Goal: Contribute content

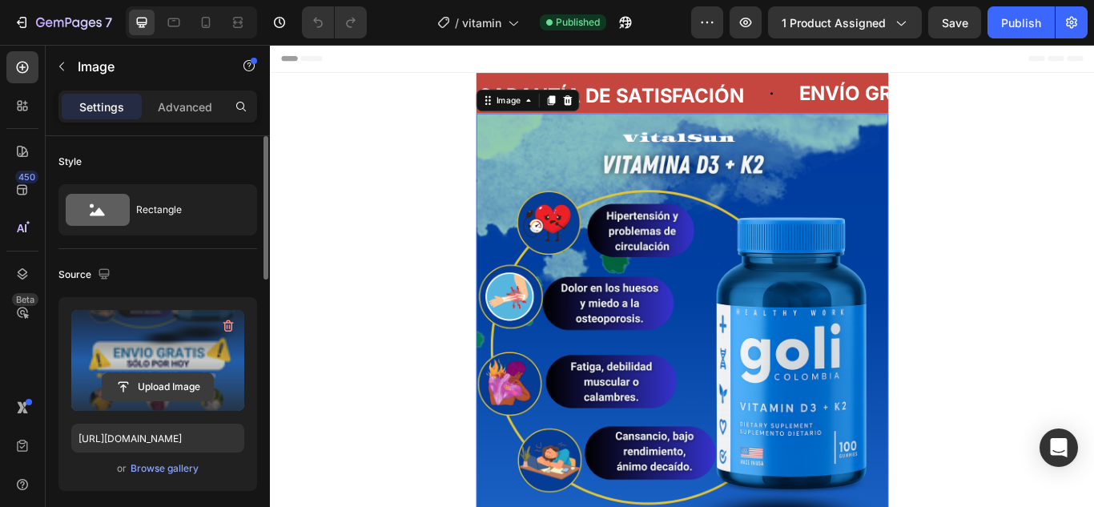
click at [161, 389] on input "file" at bounding box center [158, 386] width 111 height 27
click at [173, 389] on input "file" at bounding box center [158, 386] width 111 height 27
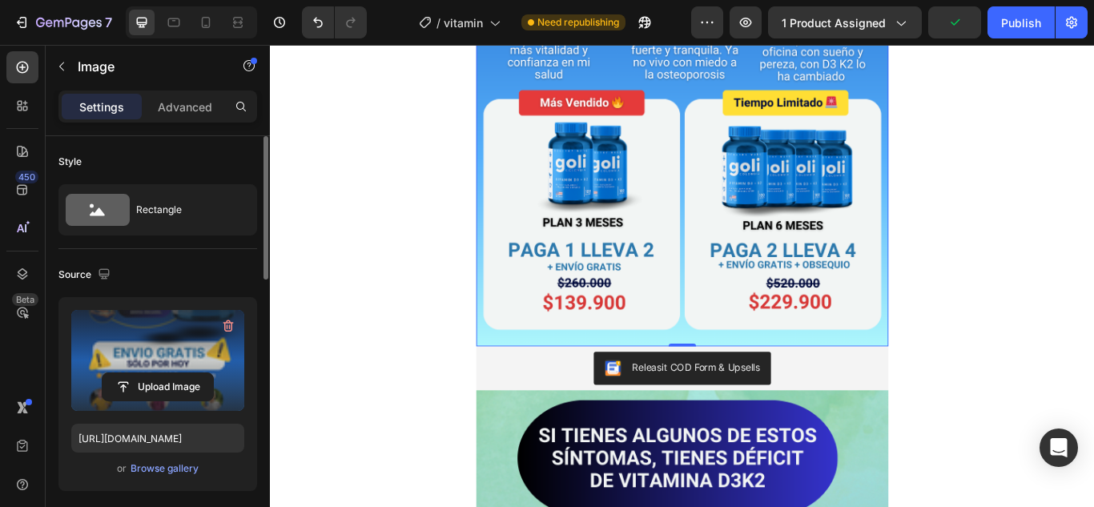
scroll to position [822, 0]
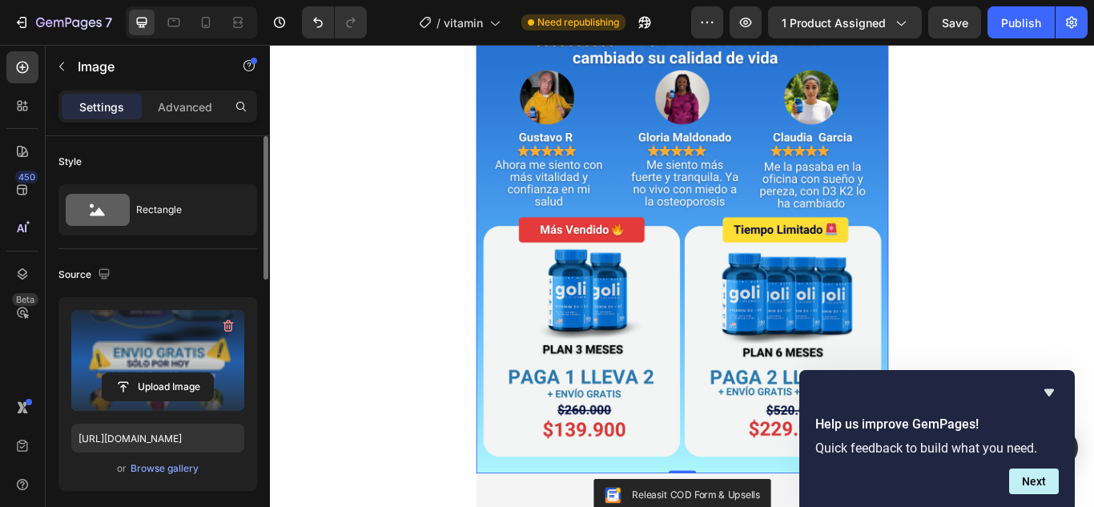
scroll to position [674, 0]
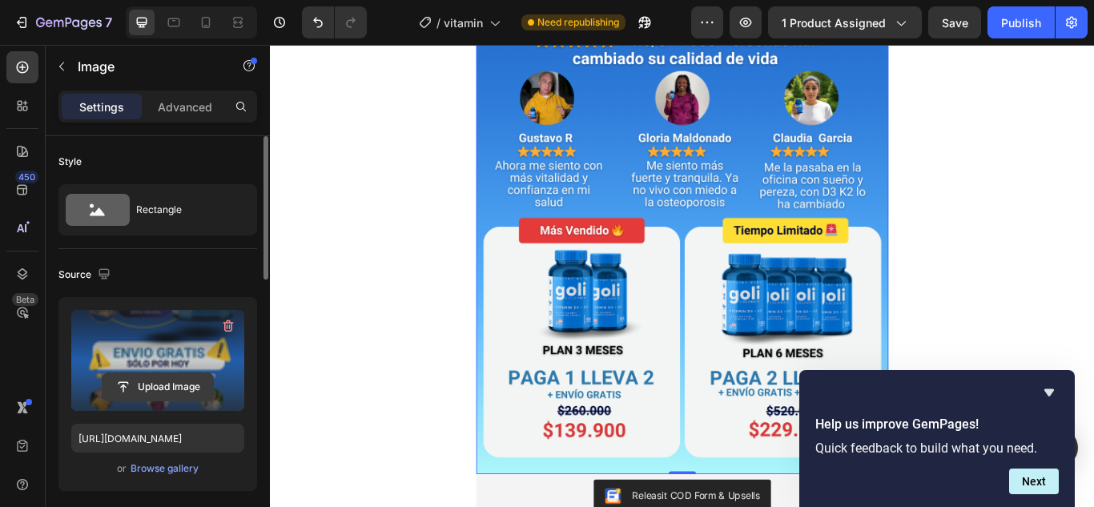
click at [168, 388] on input "file" at bounding box center [158, 386] width 111 height 27
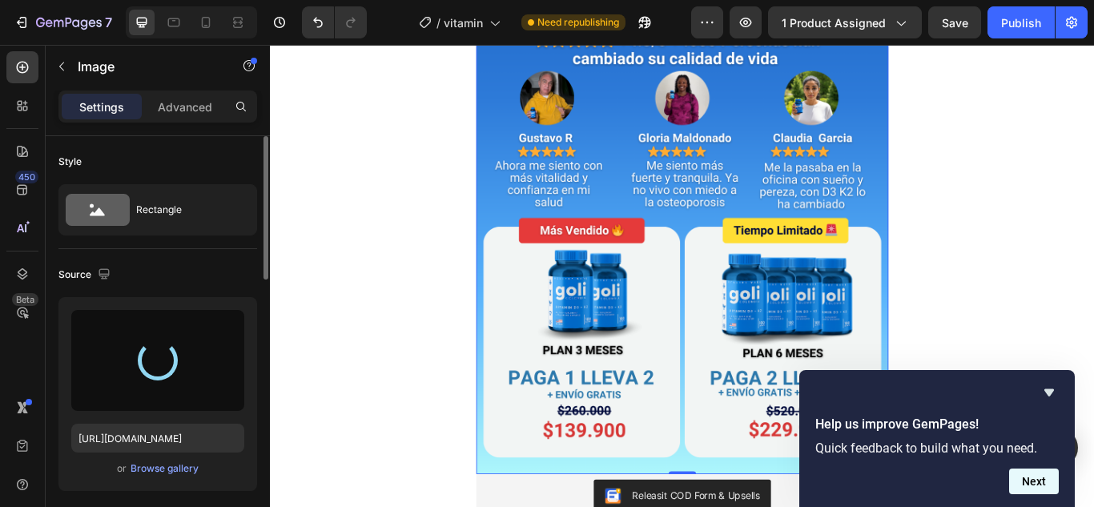
click at [1025, 485] on button "Next" at bounding box center [1034, 481] width 50 height 26
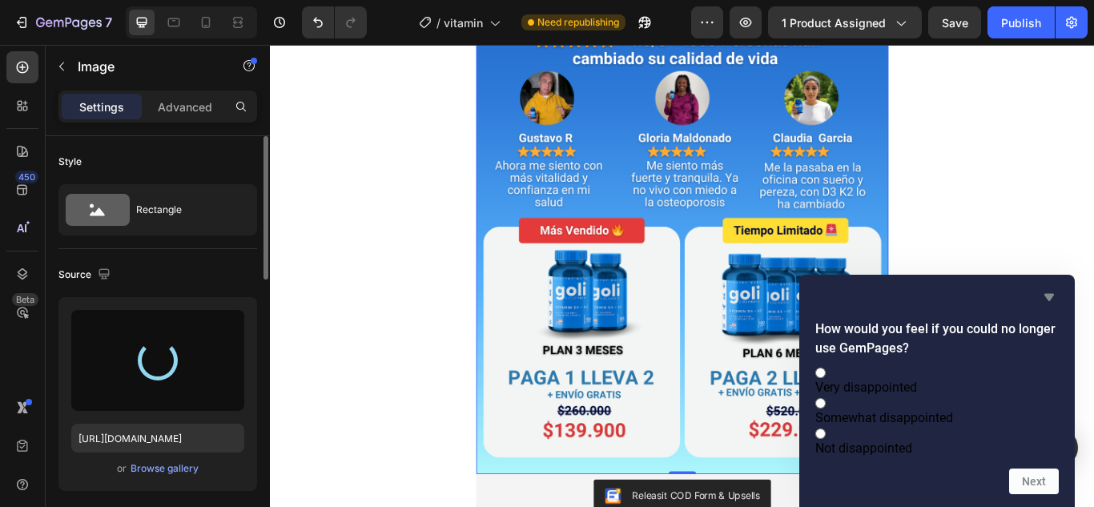
click at [1053, 287] on icon "Hide survey" at bounding box center [1048, 296] width 19 height 19
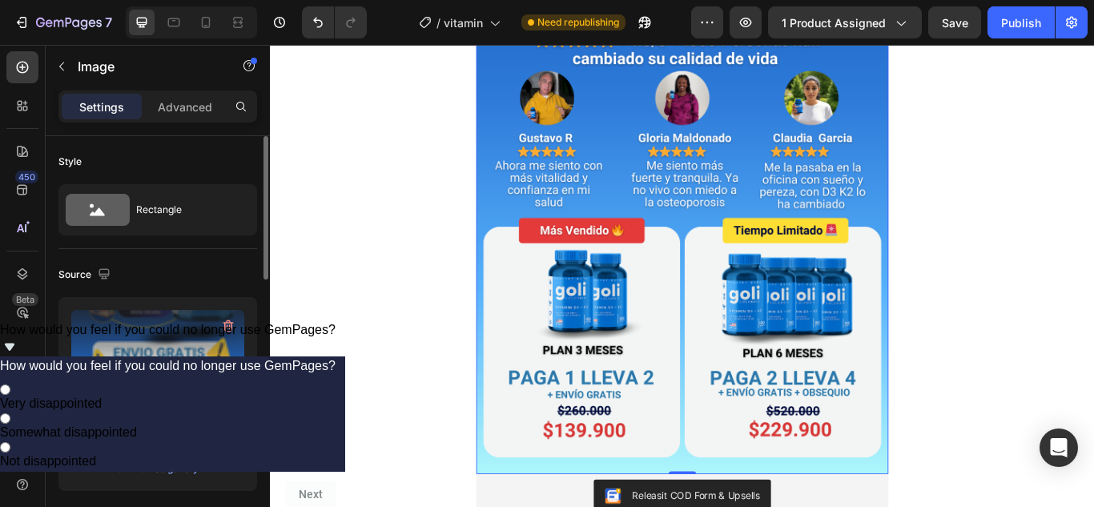
click at [143, 380] on input "file" at bounding box center [158, 386] width 111 height 27
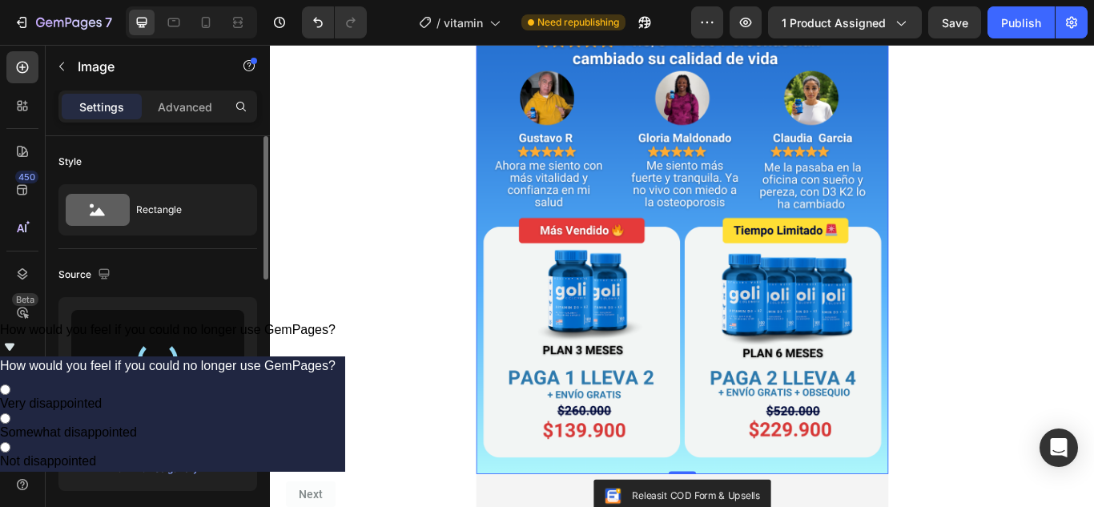
type input "[URL][DOMAIN_NAME]"
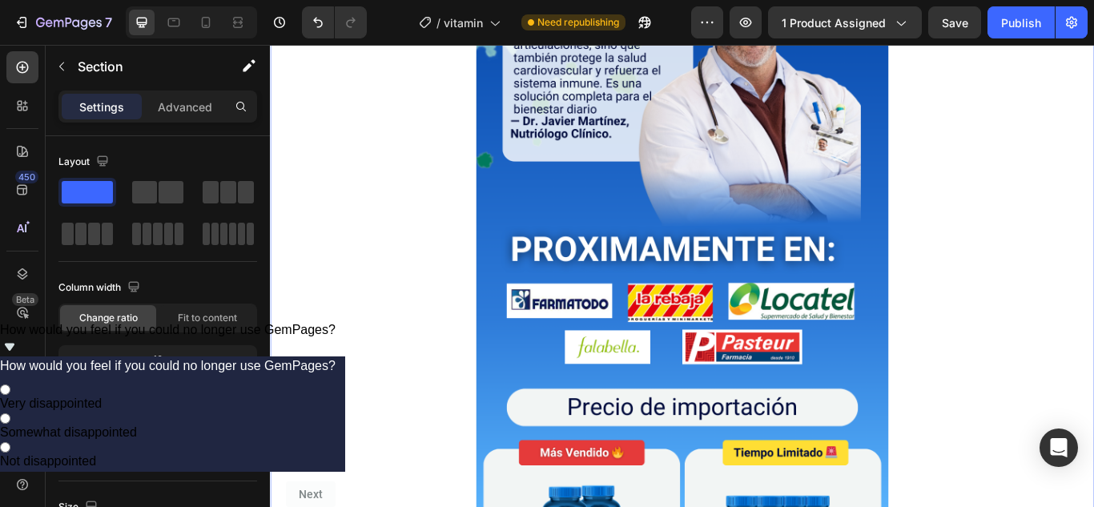
scroll to position [2836, 0]
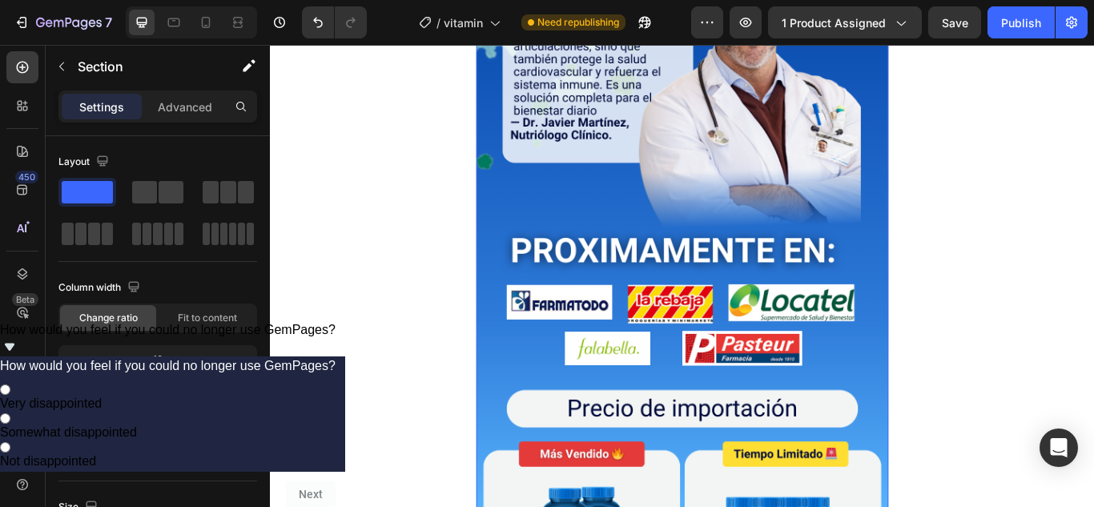
click at [851, 266] on img at bounding box center [750, 253] width 481 height 1095
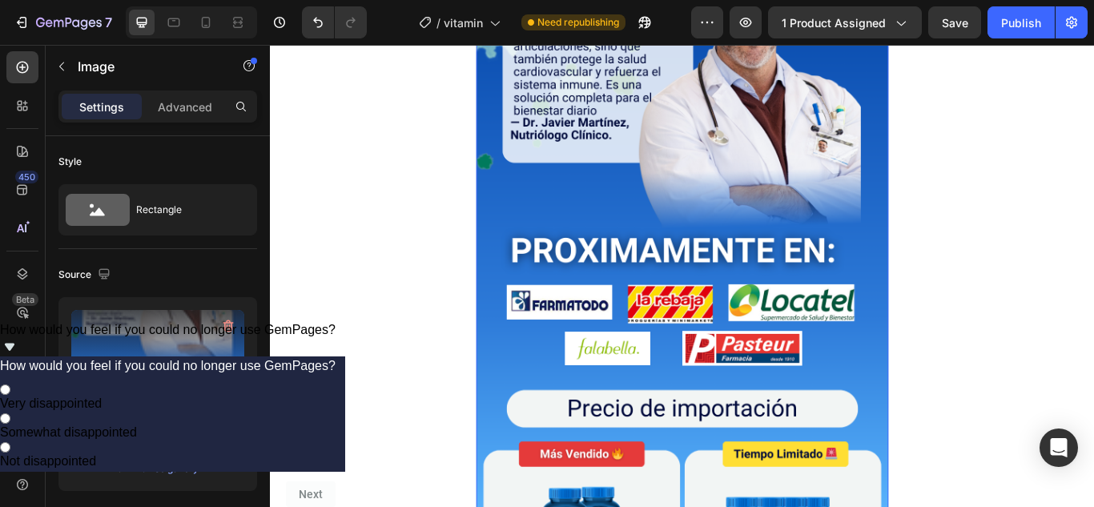
click at [179, 384] on input "file" at bounding box center [158, 386] width 111 height 27
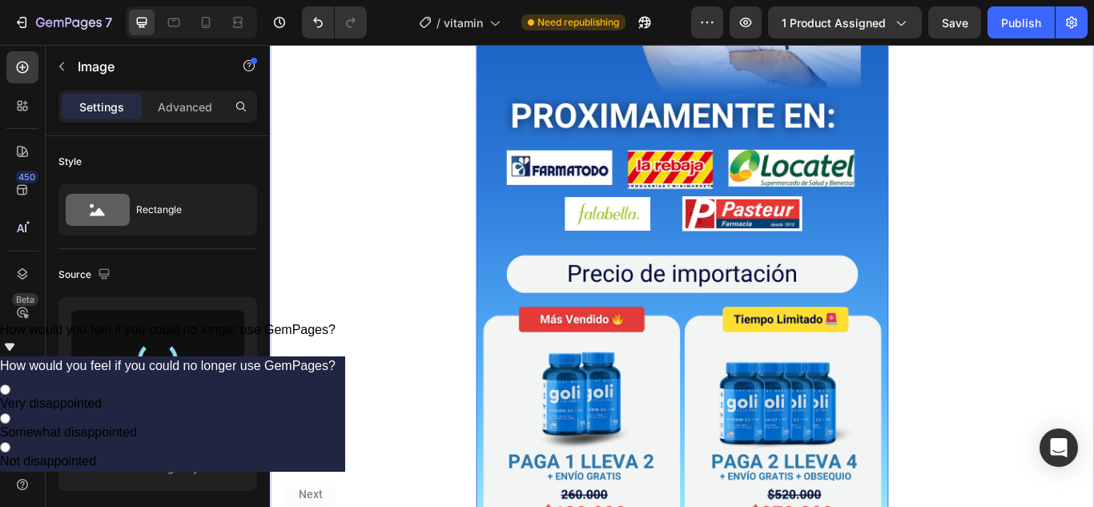
scroll to position [2996, 0]
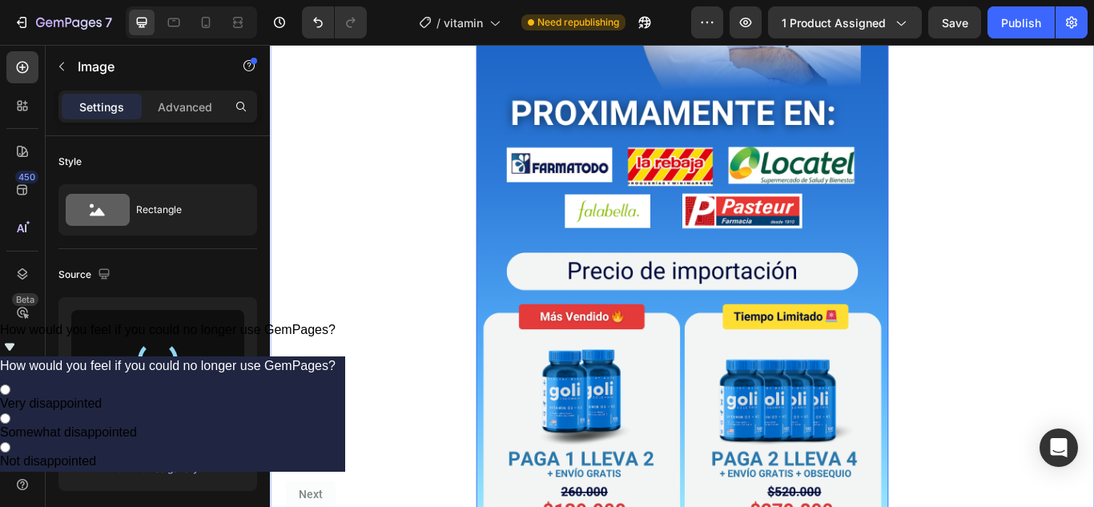
type input "[URL][DOMAIN_NAME]"
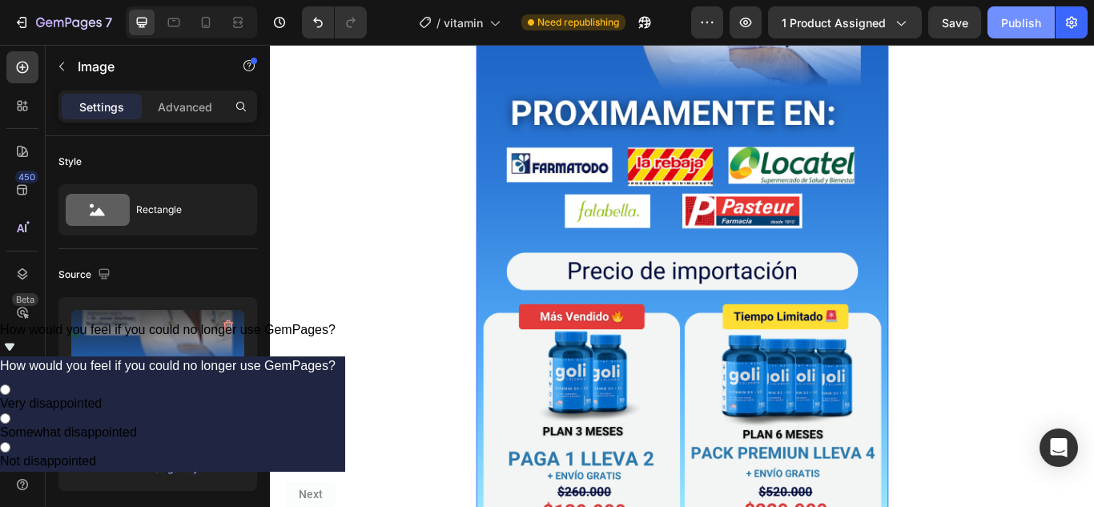
click at [1009, 36] on button "Publish" at bounding box center [1020, 22] width 67 height 32
click at [1006, 19] on div "Publish" at bounding box center [1021, 22] width 40 height 17
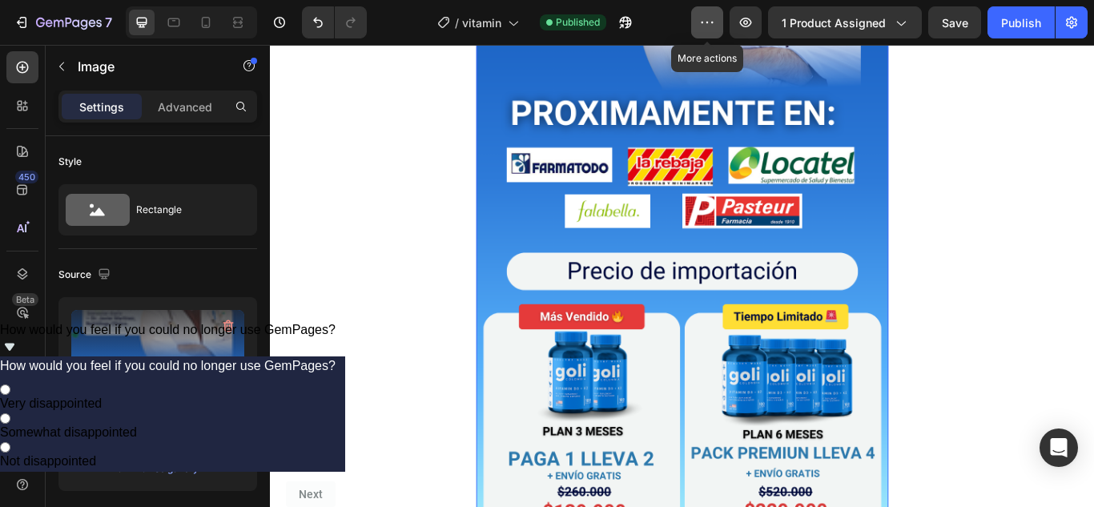
drag, startPoint x: 693, startPoint y: 14, endPoint x: 718, endPoint y: 35, distance: 32.9
click at [718, 35] on button "button" at bounding box center [707, 22] width 32 height 32
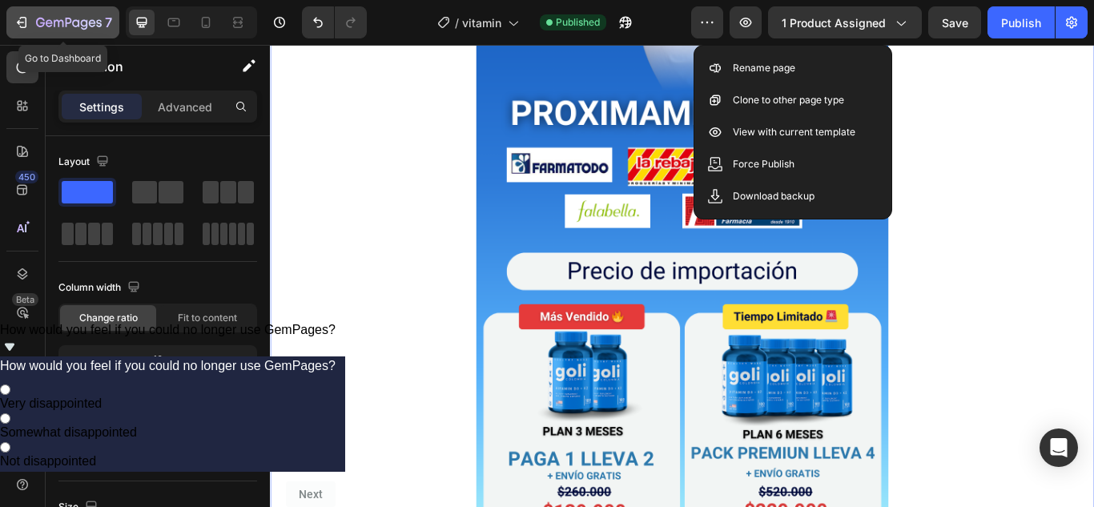
click at [25, 16] on icon "button" at bounding box center [22, 22] width 16 height 16
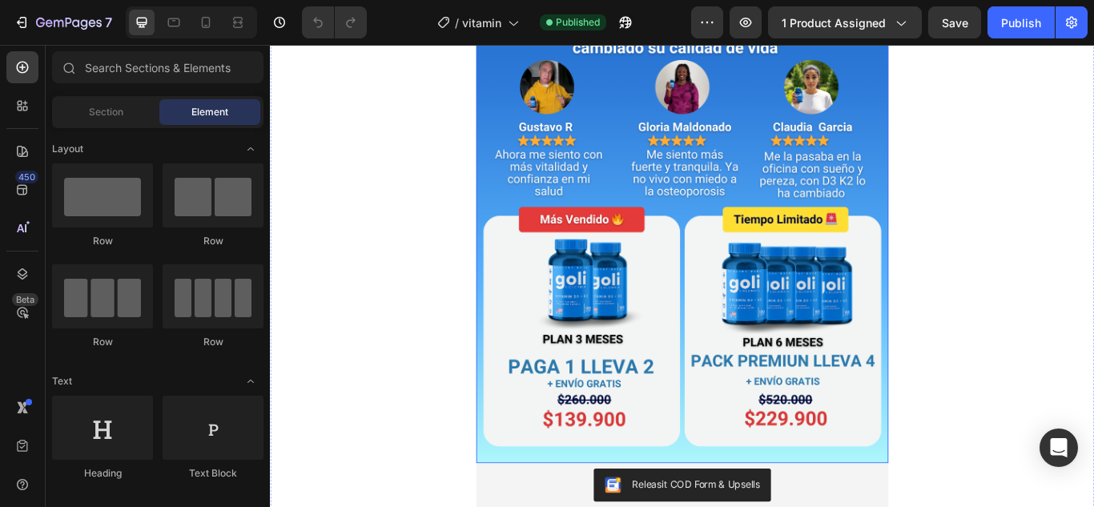
scroll to position [685, 0]
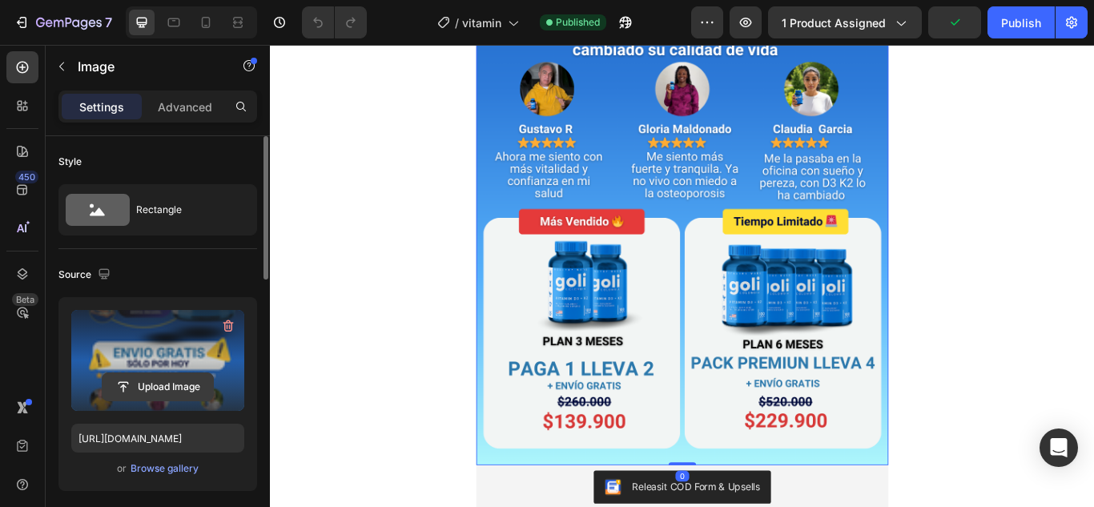
click at [179, 382] on input "file" at bounding box center [158, 386] width 111 height 27
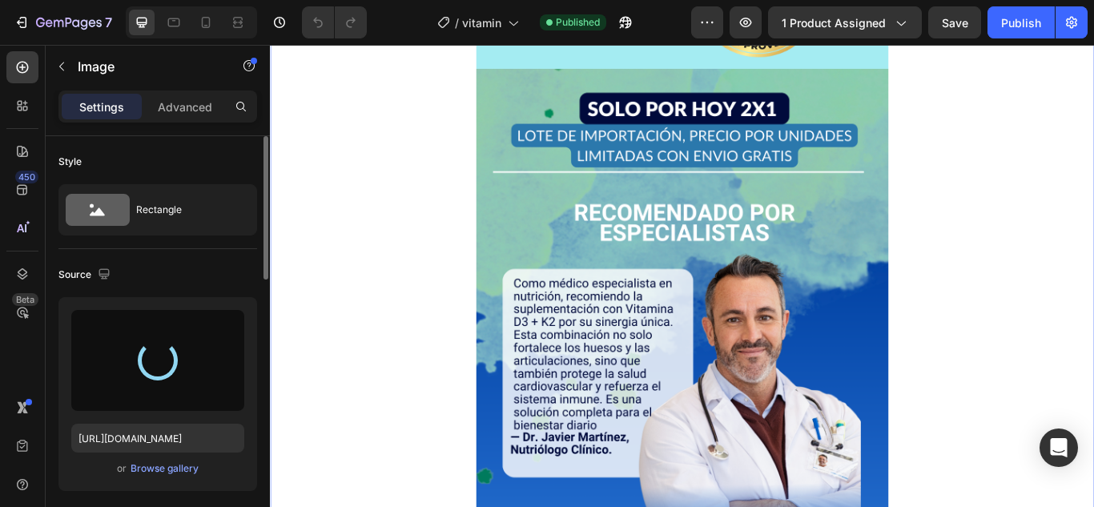
scroll to position [2470, 0]
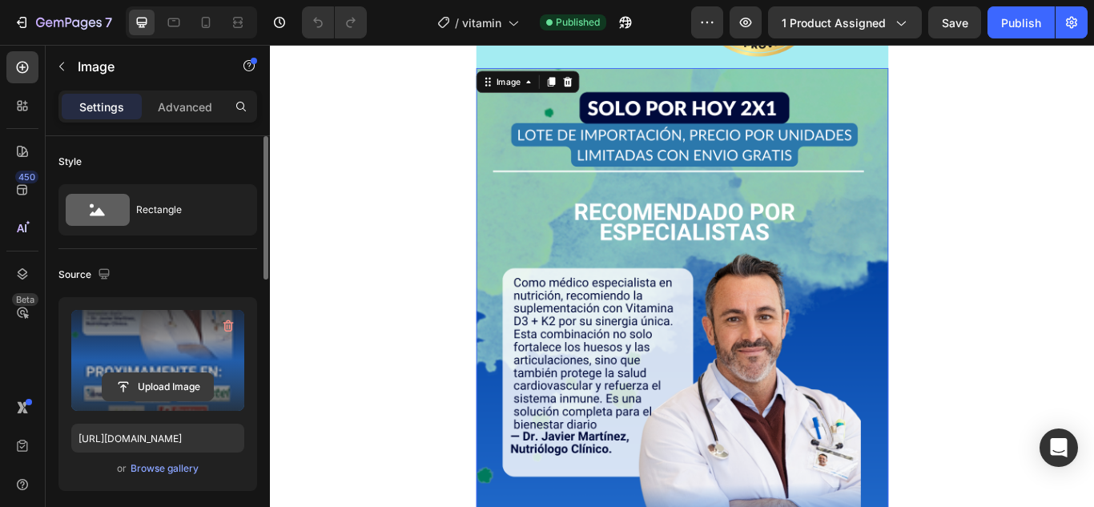
click at [159, 380] on input "file" at bounding box center [158, 386] width 111 height 27
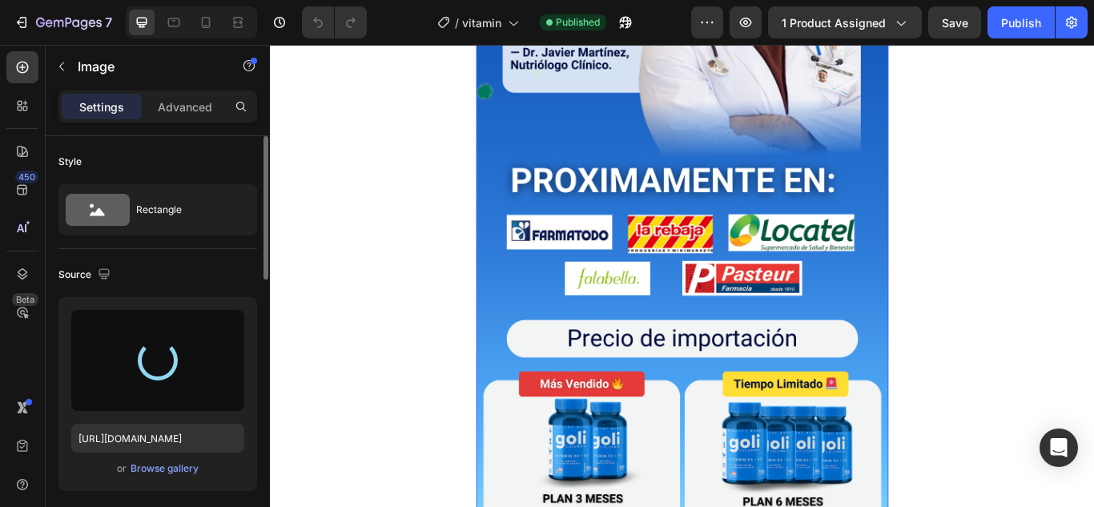
scroll to position [2998, 0]
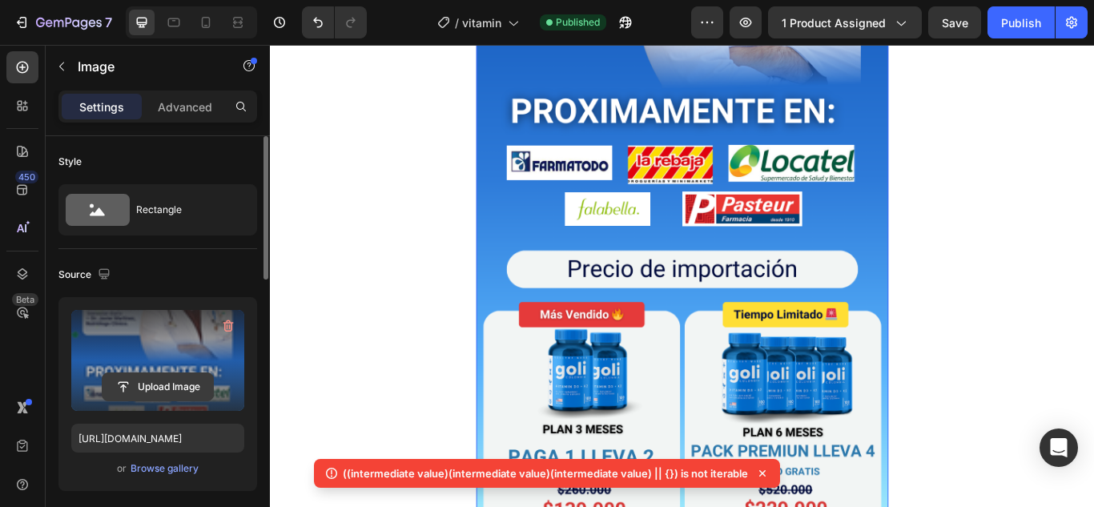
click at [151, 384] on input "file" at bounding box center [158, 386] width 111 height 27
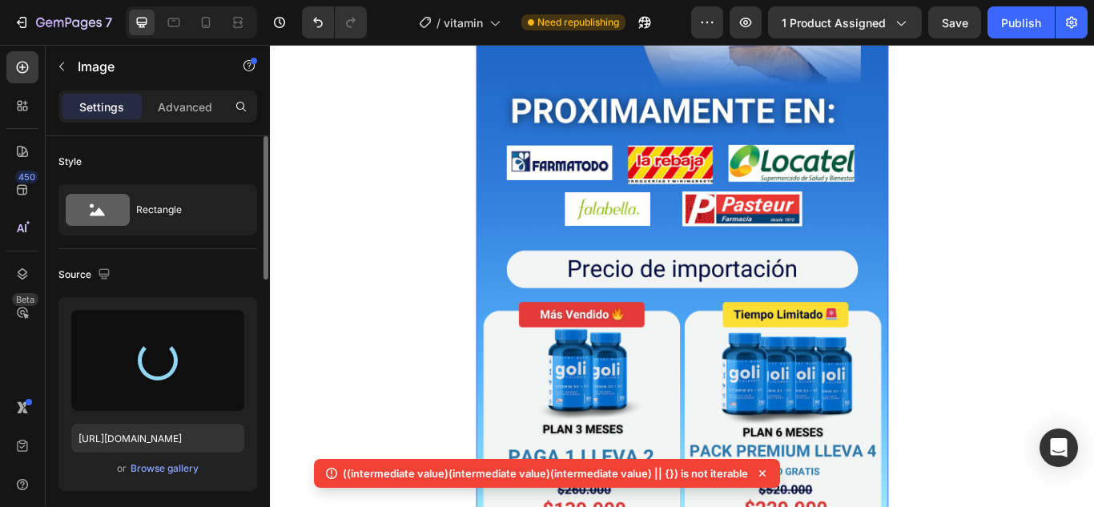
type input "https://cdn.shopify.com/s/files/1/0953/2175/1827/files/gempages_584682678779904…"
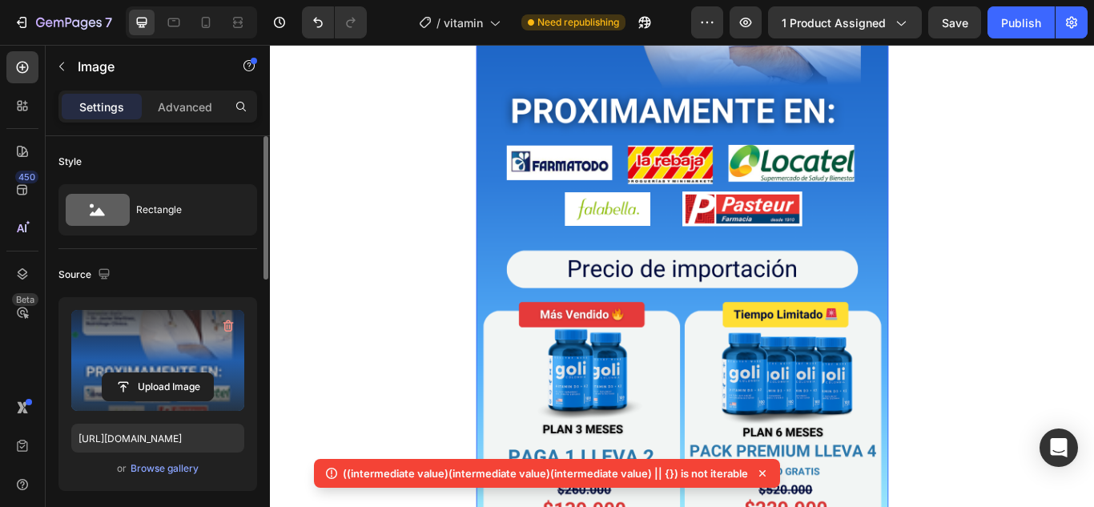
click at [761, 472] on icon at bounding box center [762, 473] width 6 height 6
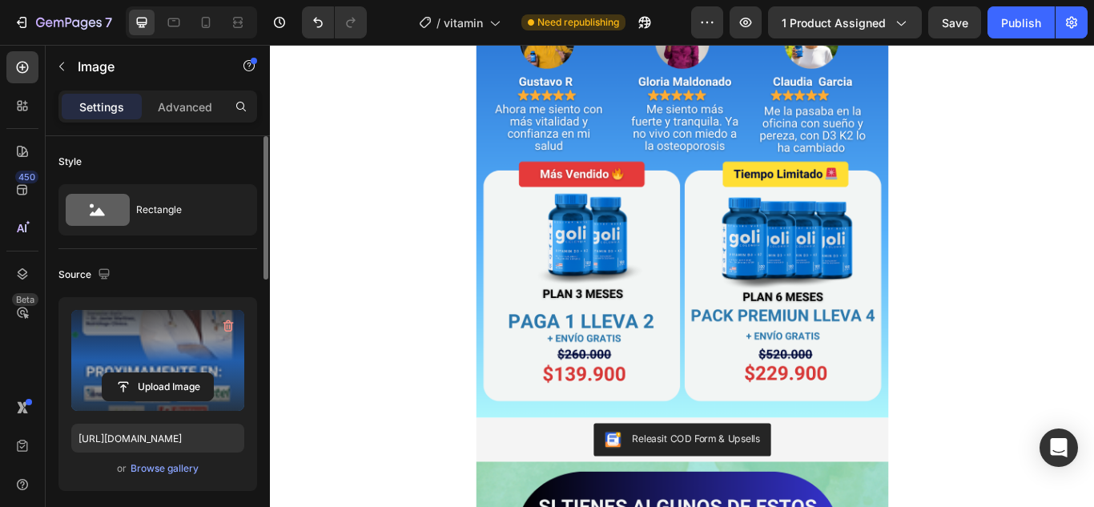
scroll to position [739, 0]
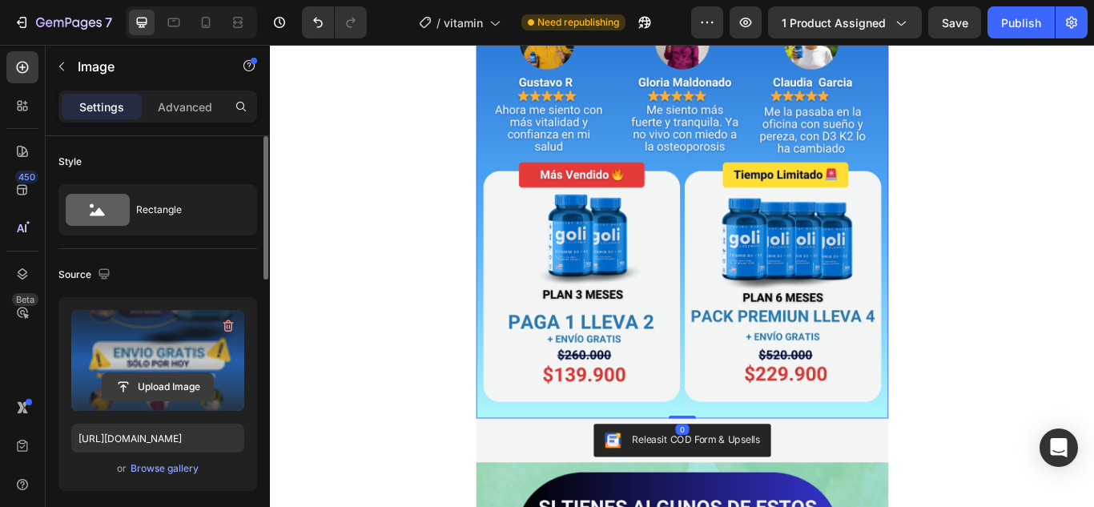
click at [155, 372] on button "Upload Image" at bounding box center [158, 386] width 112 height 29
click at [138, 394] on input "file" at bounding box center [158, 386] width 111 height 27
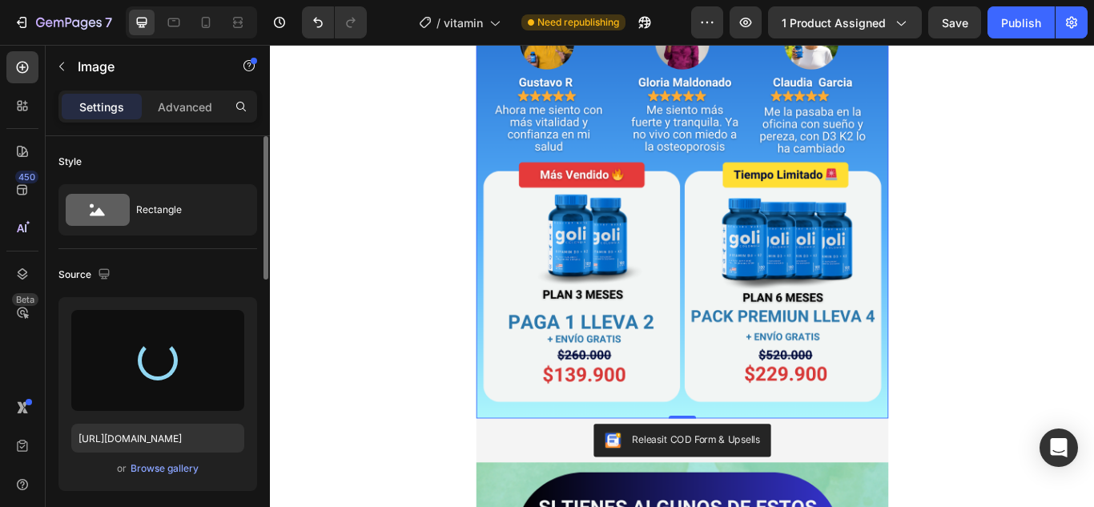
type input "https://cdn.shopify.com/s/files/1/0953/2175/1827/files/gempages_584682678779904…"
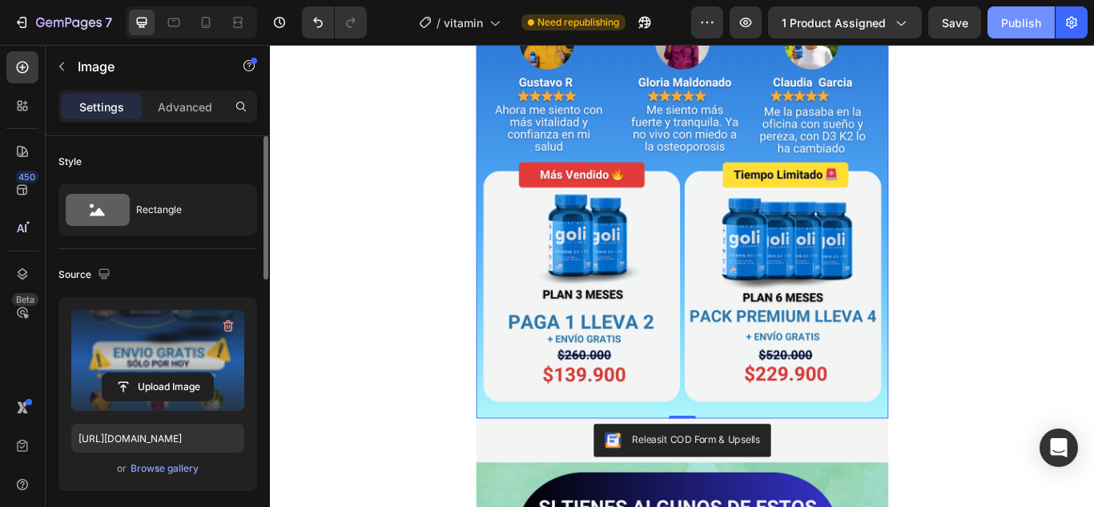
click at [1008, 23] on div "Publish" at bounding box center [1021, 22] width 40 height 17
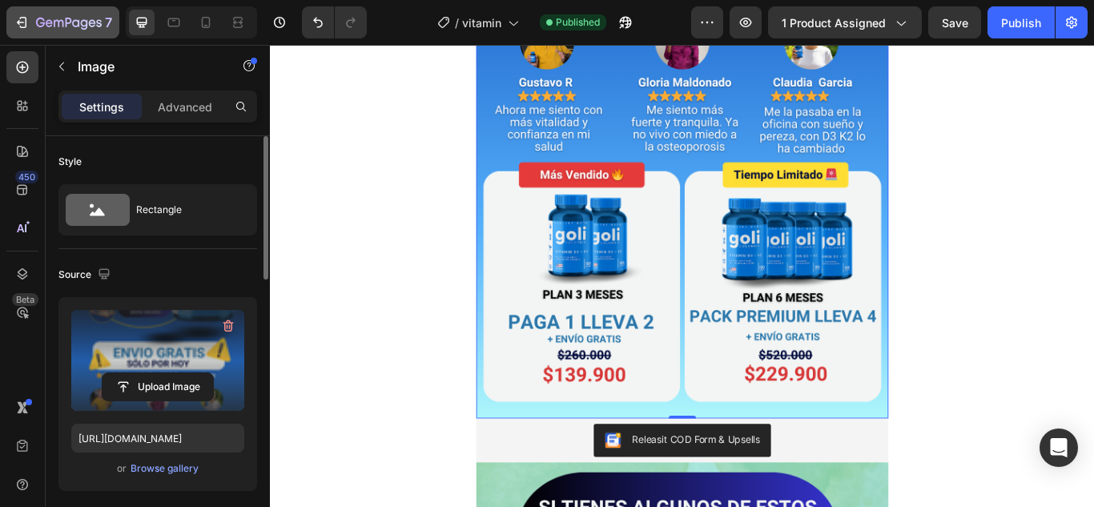
click at [18, 7] on button "7" at bounding box center [62, 22] width 113 height 32
